Goal: Find specific page/section: Find specific page/section

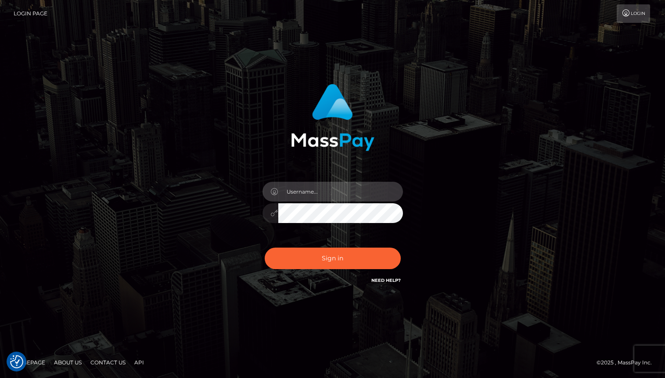
click at [328, 191] on input "text" at bounding box center [340, 192] width 125 height 20
type input "oli.fanvue"
click at [316, 189] on input "text" at bounding box center [340, 192] width 125 height 20
type input "oli.fanvue"
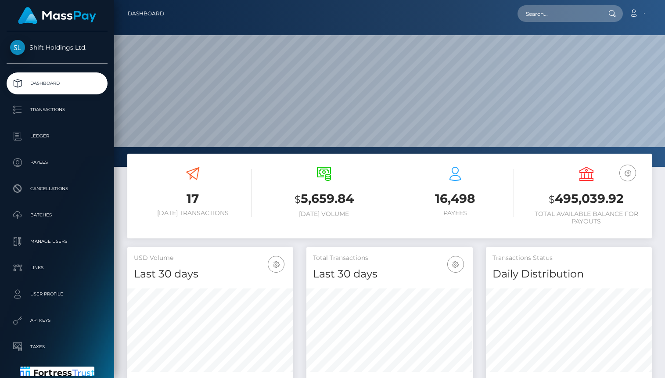
scroll to position [155, 166]
click at [547, 12] on input "text" at bounding box center [559, 13] width 83 height 17
paste input "[EMAIL_ADDRESS][DOMAIN_NAME]"
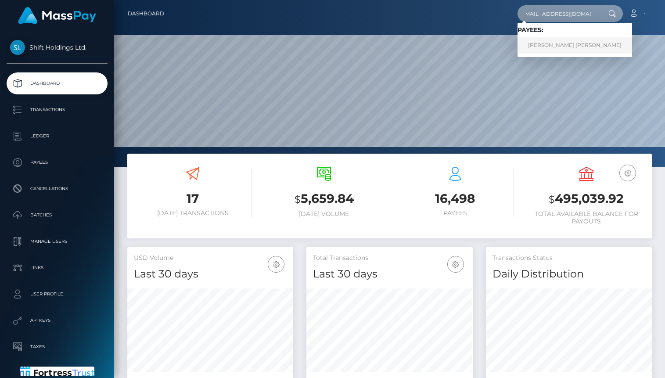
type input "[EMAIL_ADDRESS][DOMAIN_NAME]"
click at [567, 42] on link "REECE MICHELLE BAUGH" at bounding box center [575, 45] width 115 height 16
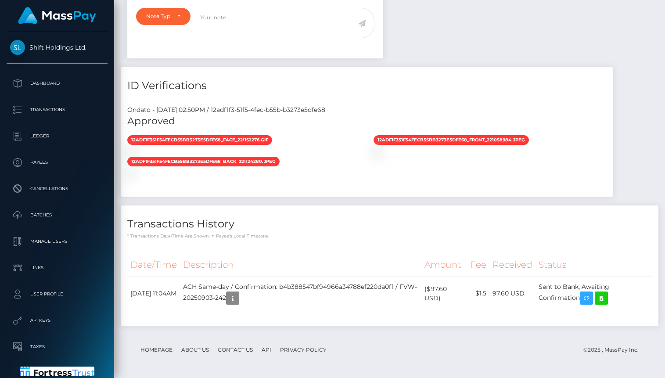
scroll to position [105, 166]
